Goal: Information Seeking & Learning: Check status

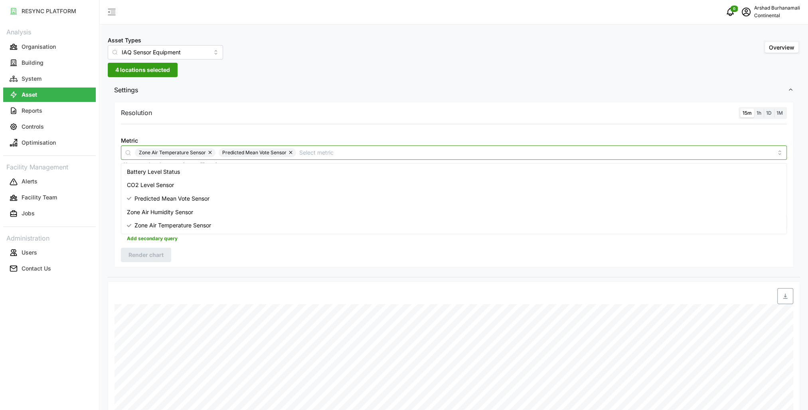
click at [367, 151] on input "Metric" at bounding box center [536, 152] width 474 height 9
click at [163, 226] on span "Zone Air Temperature Sensor" at bounding box center [173, 225] width 77 height 9
click at [152, 258] on span "Render chart" at bounding box center [146, 255] width 35 height 14
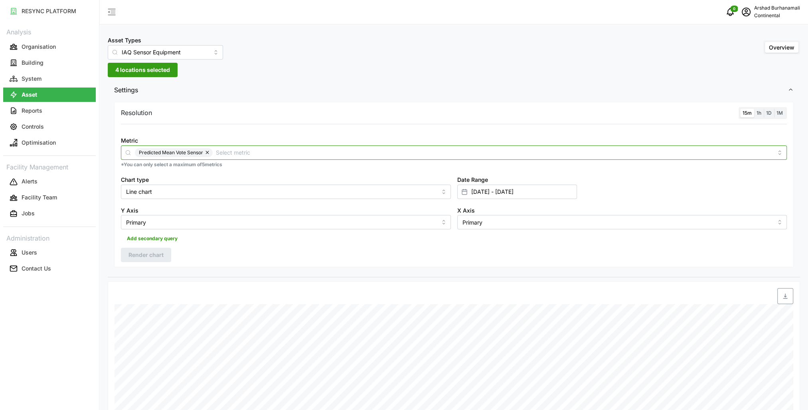
click at [243, 151] on input "Metric" at bounding box center [494, 152] width 557 height 9
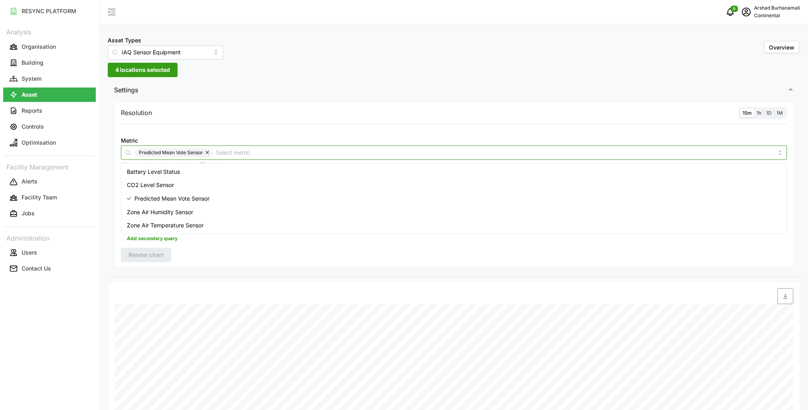
click at [180, 226] on span "Zone Air Temperature Sensor" at bounding box center [165, 225] width 77 height 9
click at [159, 254] on span "Render chart" at bounding box center [146, 255] width 35 height 14
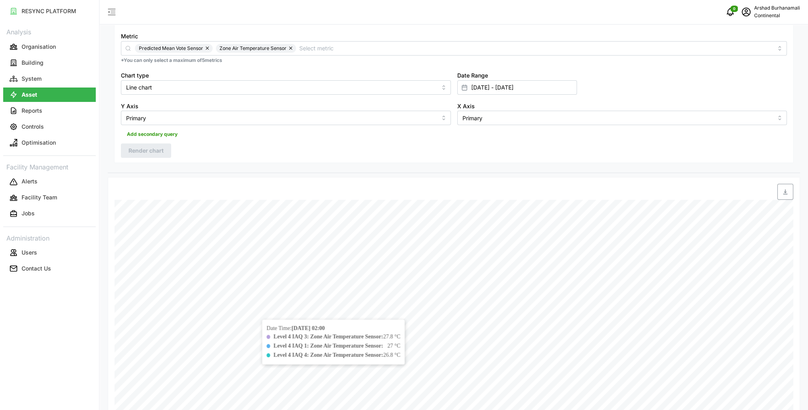
scroll to position [238, 0]
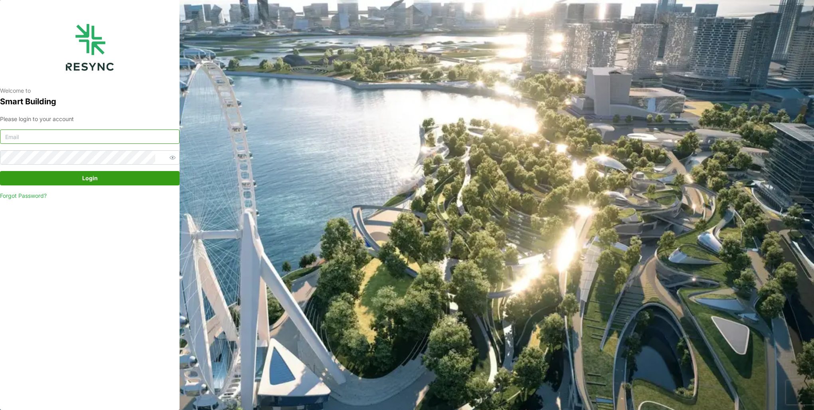
click at [26, 132] on input at bounding box center [90, 136] width 180 height 14
type input "burhanamali.arshad@aumovio.com"
click at [0, 171] on button "Login" at bounding box center [90, 178] width 180 height 14
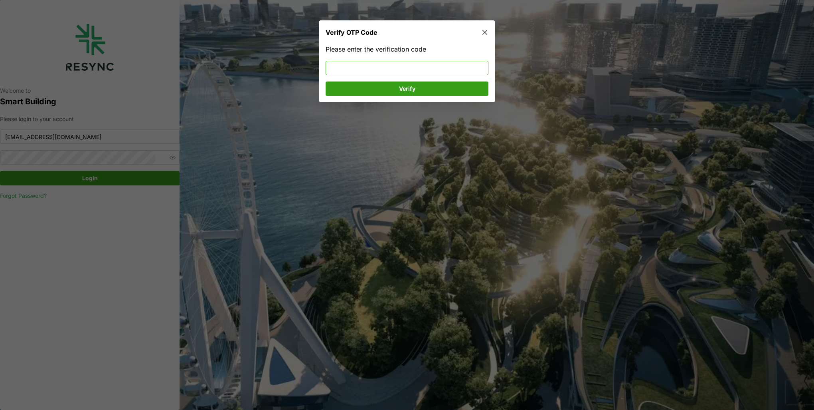
click at [375, 71] on input at bounding box center [407, 68] width 163 height 14
type input "600499"
click at [384, 90] on span "Verify" at bounding box center [407, 89] width 148 height 14
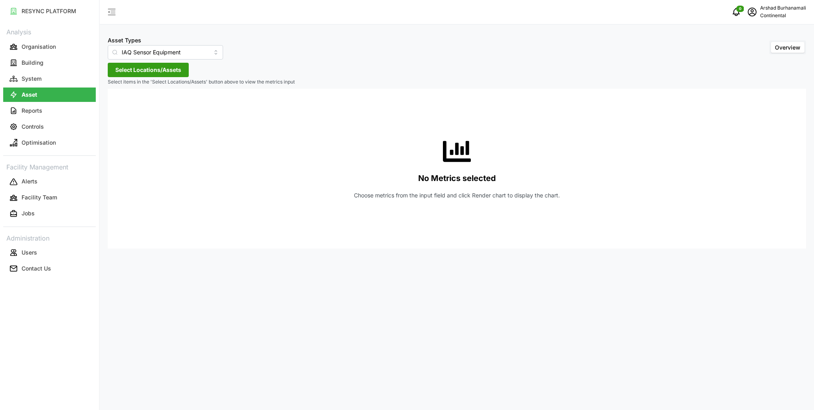
click at [188, 65] on button "Select Locations/Assets" at bounding box center [148, 70] width 81 height 14
click at [120, 105] on icon at bounding box center [118, 106] width 6 height 6
click at [134, 118] on span "Select CA1" at bounding box center [134, 117] width 5 height 5
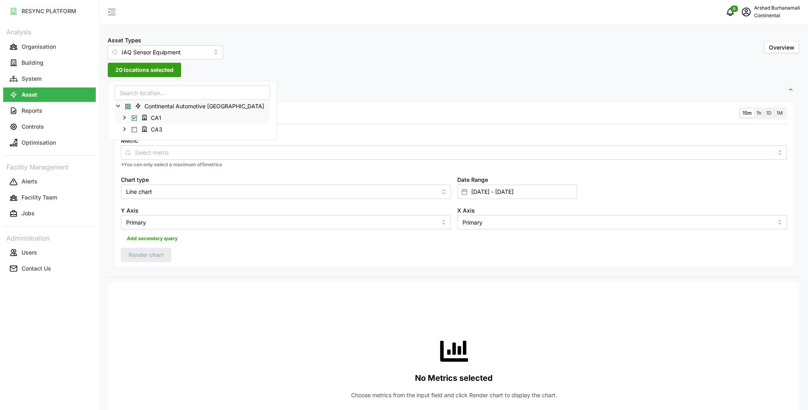
click at [128, 117] on div "CA1" at bounding box center [192, 118] width 155 height 12
click at [125, 116] on icon at bounding box center [124, 117] width 6 height 6
click at [136, 117] on span "Select CA1" at bounding box center [134, 117] width 5 height 5
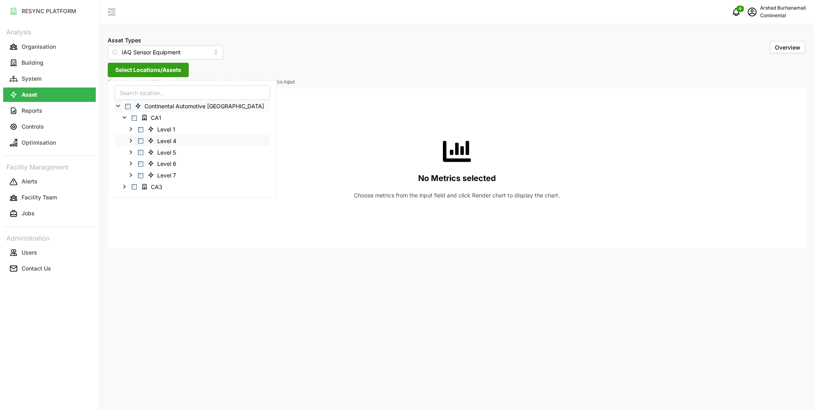
click at [143, 141] on span "Select Level 4" at bounding box center [140, 140] width 5 height 5
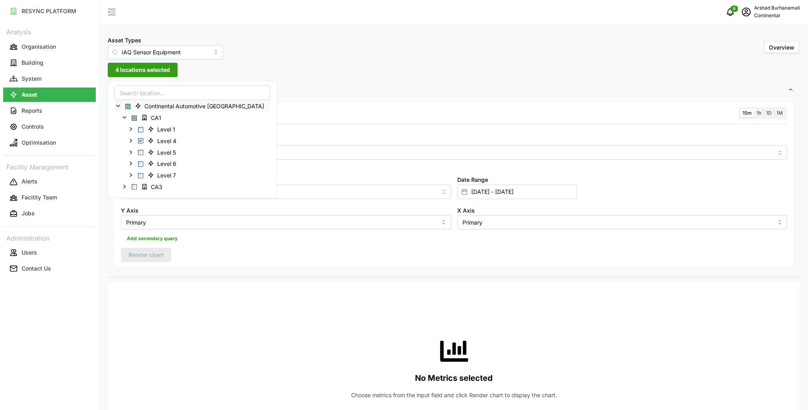
click at [307, 114] on div "Resolution 15m 1h 1D 1M" at bounding box center [454, 113] width 666 height 12
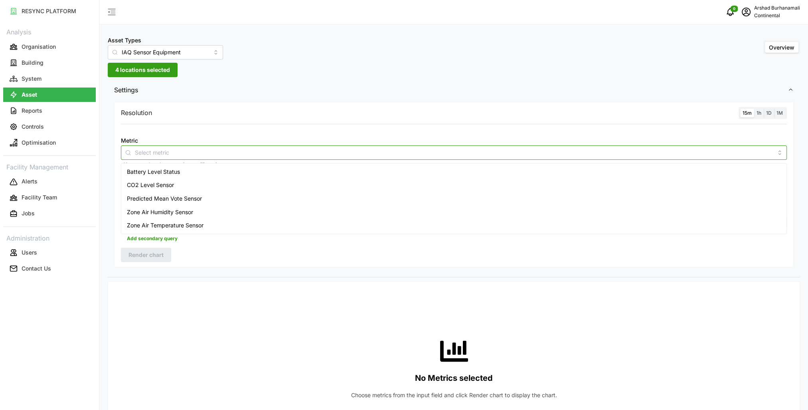
click at [296, 150] on input "Metric" at bounding box center [454, 152] width 638 height 9
click at [226, 222] on div "Zone Air Temperature Sensor" at bounding box center [454, 225] width 662 height 14
click at [750, 113] on span "15m" at bounding box center [747, 113] width 9 height 6
click at [740, 109] on input "15m" at bounding box center [740, 109] width 0 height 0
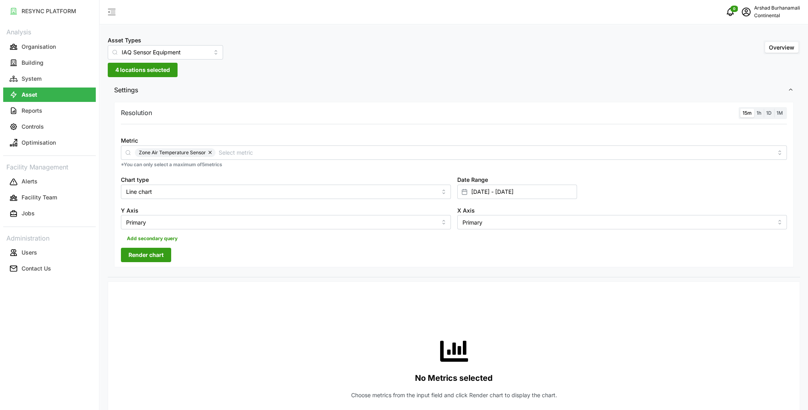
click at [160, 252] on span "Render chart" at bounding box center [146, 255] width 35 height 14
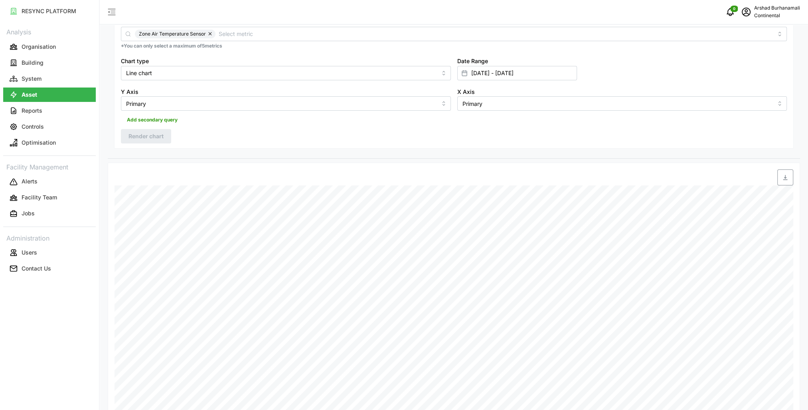
scroll to position [120, 0]
